Goal: Information Seeking & Learning: Compare options

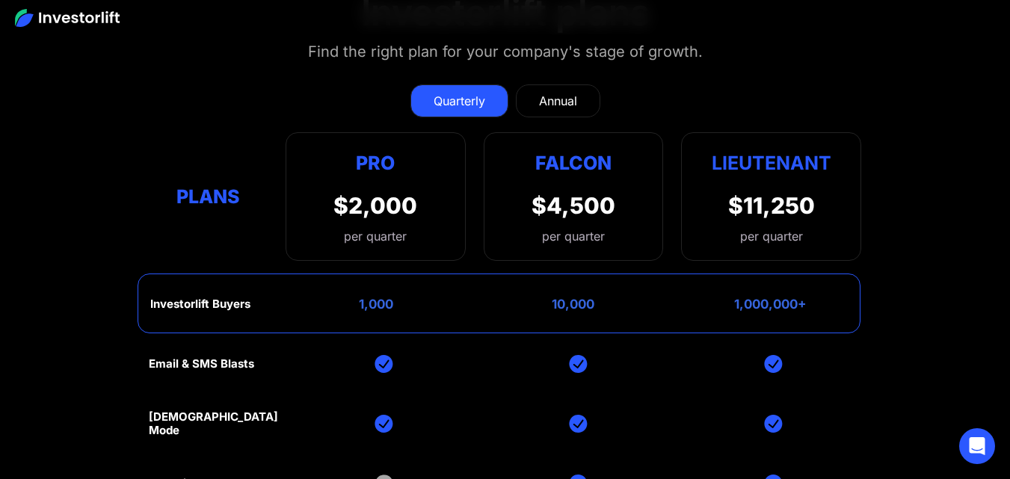
scroll to position [5740, 0]
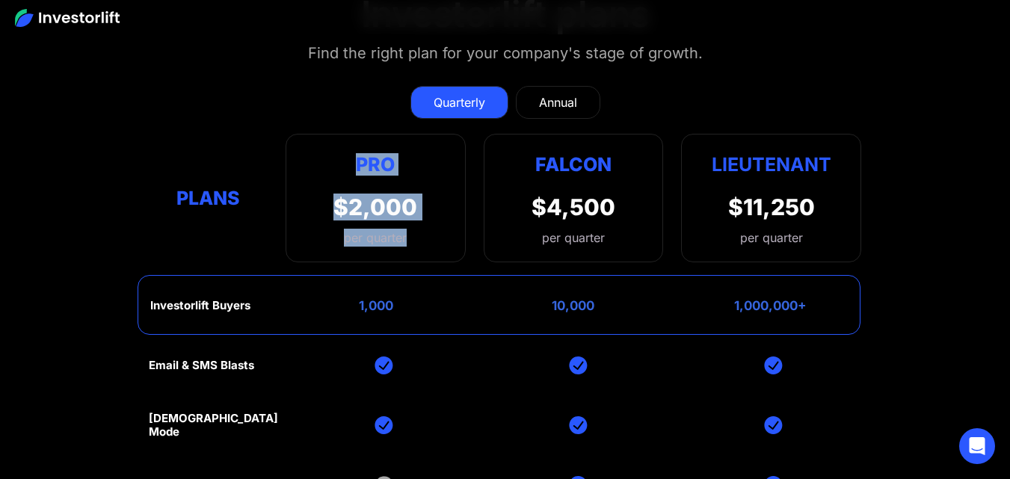
drag, startPoint x: 358, startPoint y: 133, endPoint x: 418, endPoint y: 203, distance: 92.3
click at [418, 203] on div "Pro $2,000 per quarter Pro Falcon Ltnt. Users 3 10 Unltd Buyer Limit 100k 500k …" at bounding box center [376, 198] width 180 height 129
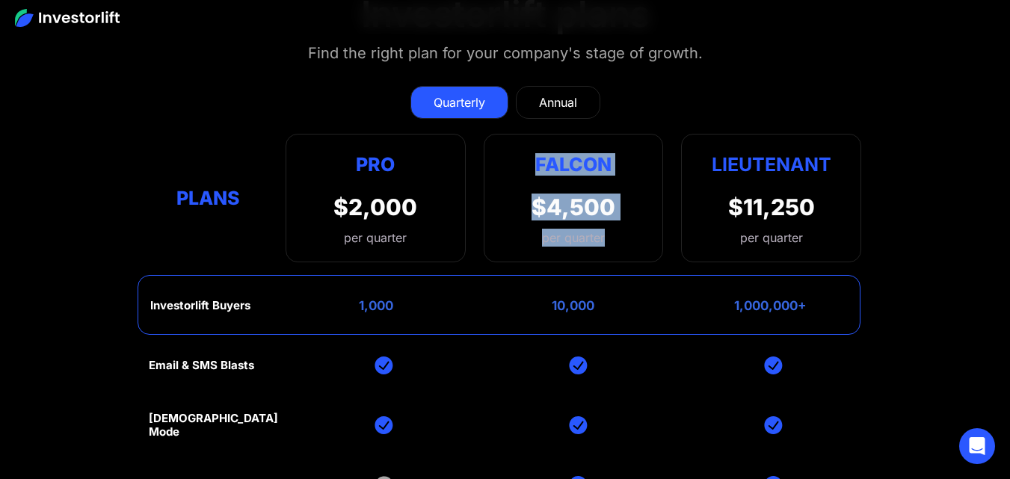
drag, startPoint x: 534, startPoint y: 129, endPoint x: 621, endPoint y: 209, distance: 118.0
click at [621, 209] on div "Falcon $4,500 per quarter" at bounding box center [574, 198] width 180 height 129
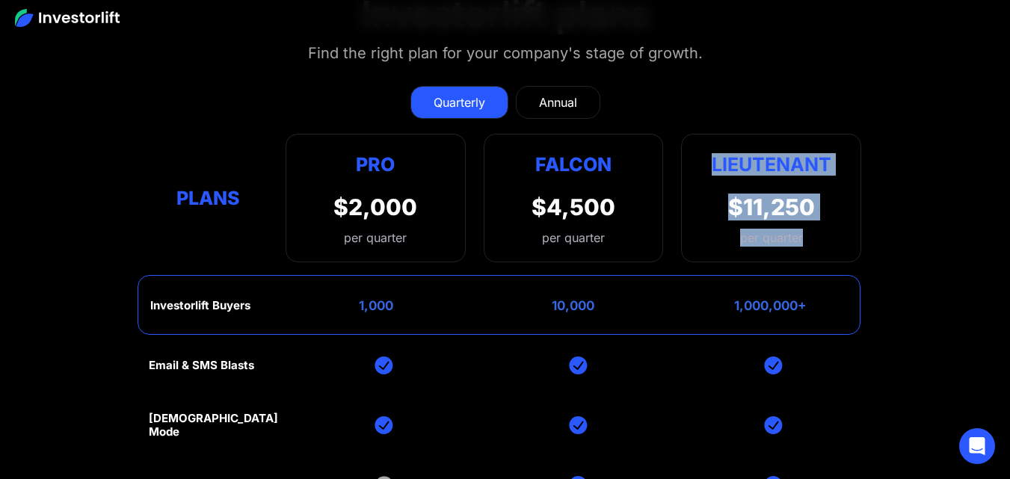
drag, startPoint x: 715, startPoint y: 134, endPoint x: 806, endPoint y: 208, distance: 117.5
click at [806, 208] on div "Lieutenant $11,250 per quarter" at bounding box center [771, 198] width 180 height 129
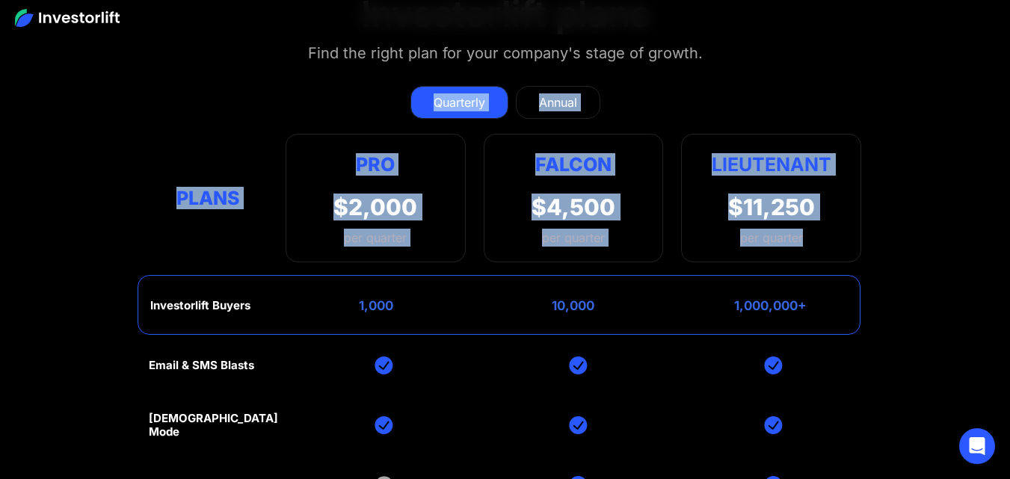
drag, startPoint x: 380, startPoint y: 55, endPoint x: 812, endPoint y: 224, distance: 464.0
click at [812, 224] on div "Quarterly Annual Plans Pro $2,000 per quarter Pro Falcon Ltnt. Users 3 10 Unltd…" at bounding box center [505, 166] width 713 height 191
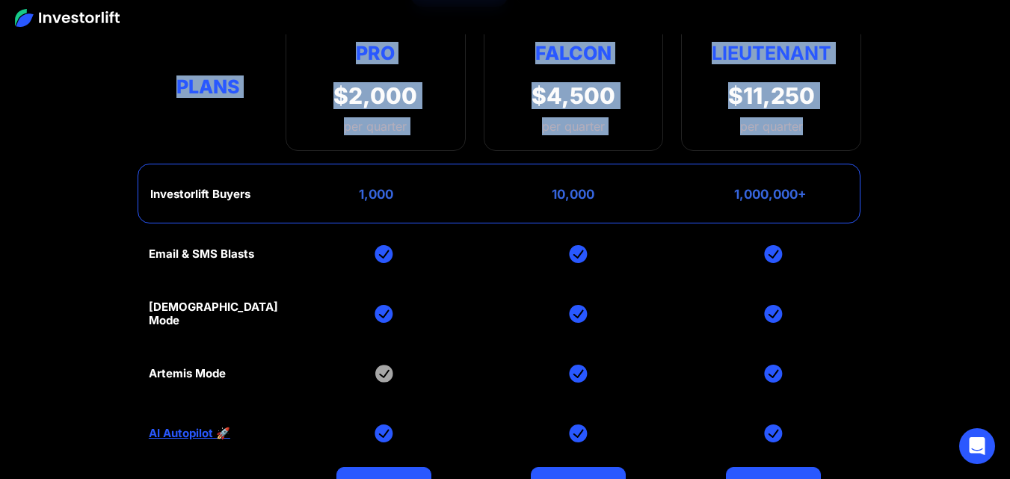
scroll to position [5890, 0]
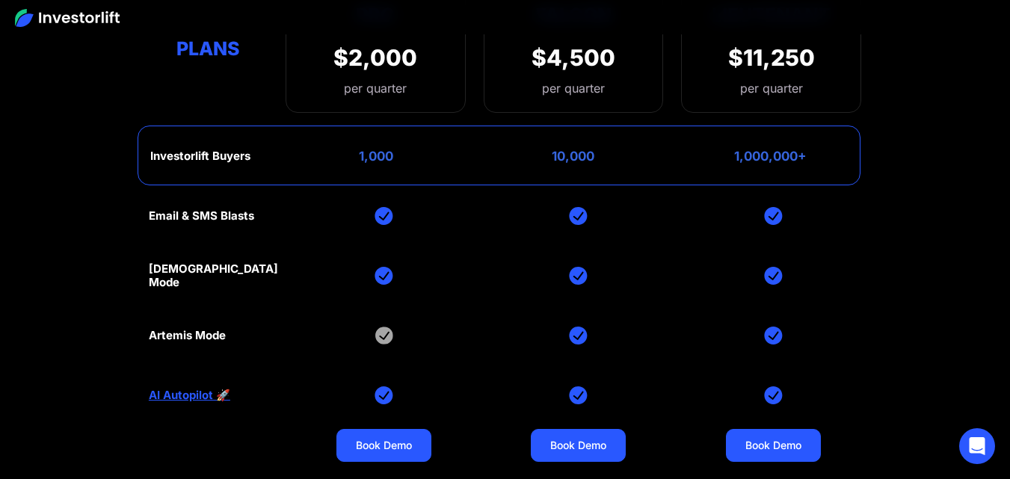
click at [498, 270] on div "Email & SMS Blasts God Mode Artemis Mode AI Autopilot 🚀 Book Demo Book Demo Boo…" at bounding box center [505, 335] width 713 height 299
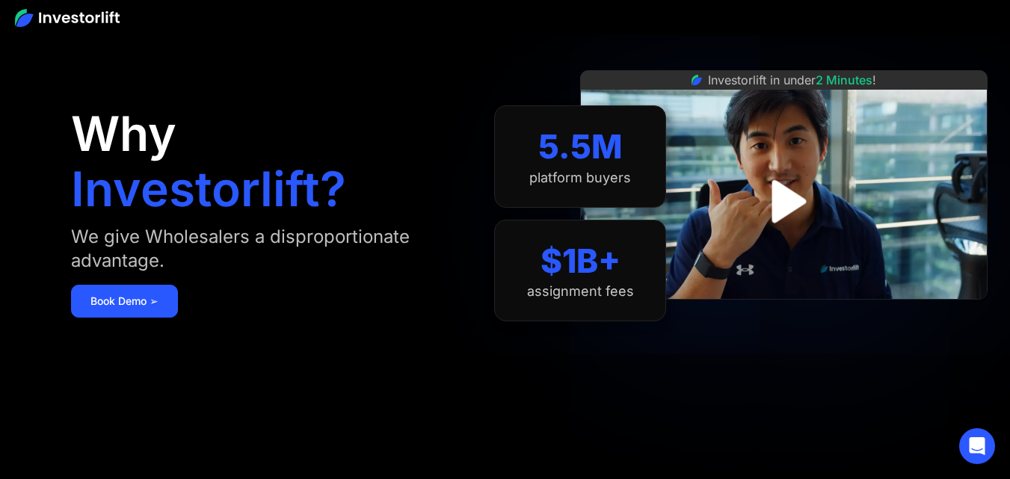
scroll to position [0, 0]
